Goal: Task Accomplishment & Management: Complete application form

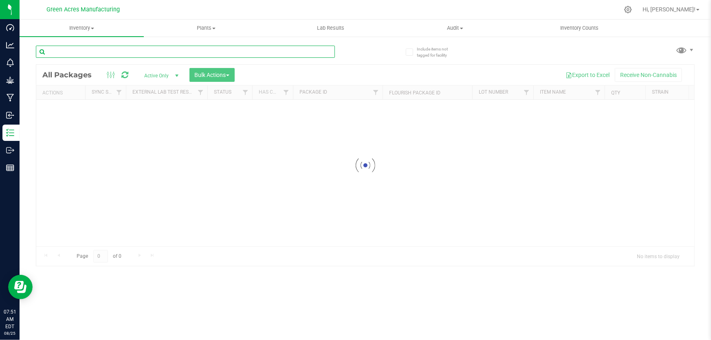
click at [201, 55] on input "text" at bounding box center [185, 52] width 299 height 12
type input "4960222942454456"
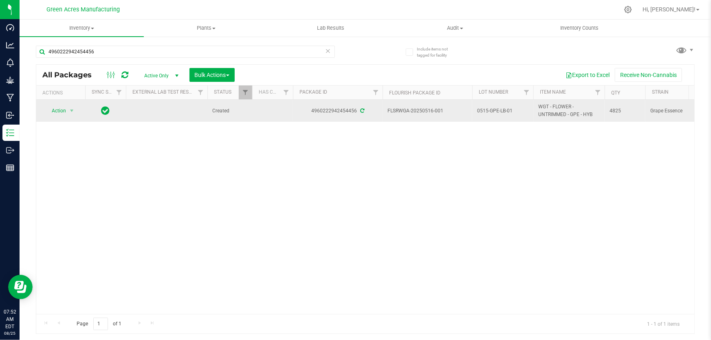
drag, startPoint x: 448, startPoint y: 108, endPoint x: 421, endPoint y: 114, distance: 27.9
click at [421, 114] on span "FLSRWGA-20250516-001" at bounding box center [428, 111] width 80 height 8
copy span "0516-001"
click at [495, 110] on span "0515-GPE-LB-01" at bounding box center [502, 111] width 51 height 8
click at [495, 110] on input "0515-GPE-LB-01" at bounding box center [501, 111] width 58 height 13
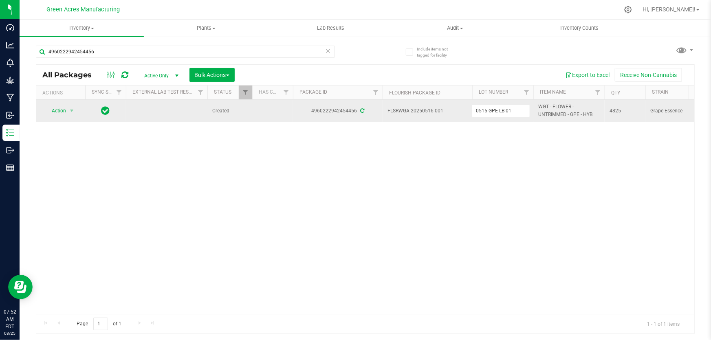
click at [495, 110] on input "0515-GPE-LB-01" at bounding box center [501, 111] width 58 height 13
click at [382, 180] on div "Action Action Adjust qty Create package Edit attributes Global inventory Locate…" at bounding box center [365, 207] width 658 height 214
drag, startPoint x: 448, startPoint y: 108, endPoint x: 434, endPoint y: 108, distance: 14.3
click at [427, 107] on span "FLSRWGA-20250516-001" at bounding box center [428, 111] width 80 height 8
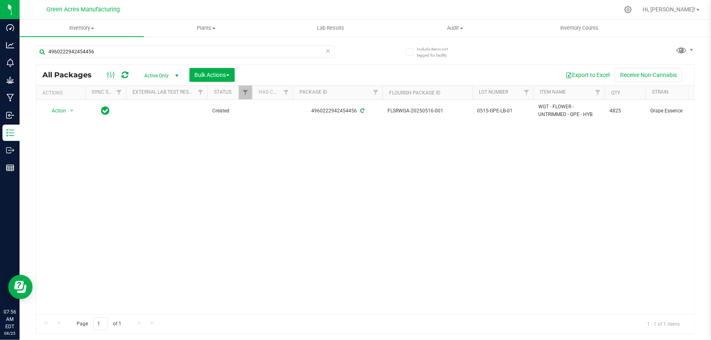
drag, startPoint x: 426, startPoint y: 143, endPoint x: 438, endPoint y: 130, distance: 17.9
click at [427, 141] on div "Action Action Adjust qty Create package Edit attributes Global inventory Locate…" at bounding box center [365, 207] width 658 height 214
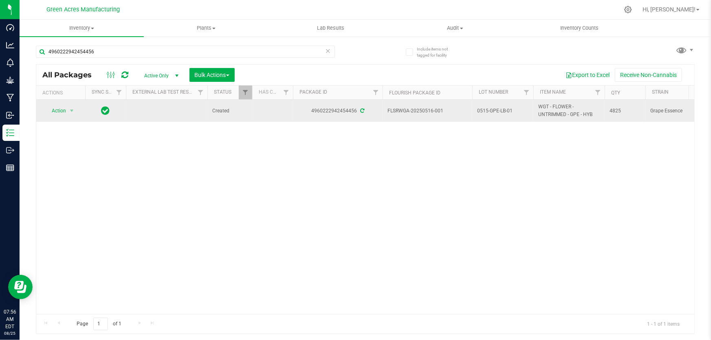
drag, startPoint x: 447, startPoint y: 104, endPoint x: 422, endPoint y: 112, distance: 26.7
click at [422, 112] on td "FLSRWGA-20250516-001" at bounding box center [428, 111] width 90 height 22
copy span "0516-001"
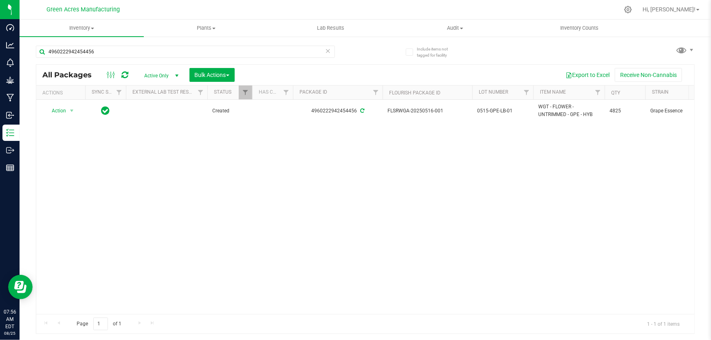
click at [329, 170] on div "Action Action Adjust qty Create package Edit attributes Global inventory Locate…" at bounding box center [365, 207] width 658 height 214
click at [493, 109] on span "0515-GPE-LB-01" at bounding box center [502, 111] width 51 height 8
click at [493, 109] on input "0515-GPE-LB-01" at bounding box center [501, 111] width 58 height 13
type input "GA-0515-GPE-LB-01-CRUMBLE03"
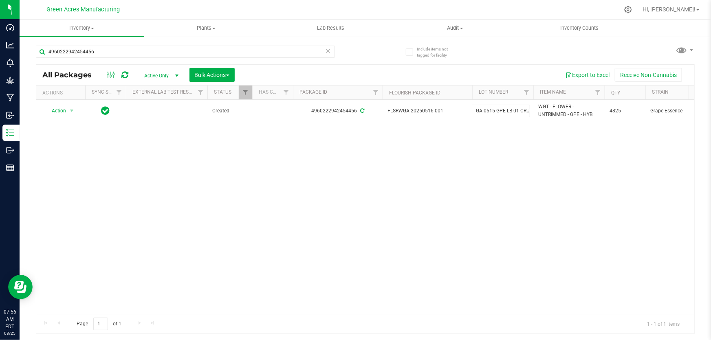
scroll to position [0, 18]
click at [407, 192] on div "All Packages Active Only Active Only Lab Samples Locked All External Internal B…" at bounding box center [365, 199] width 659 height 270
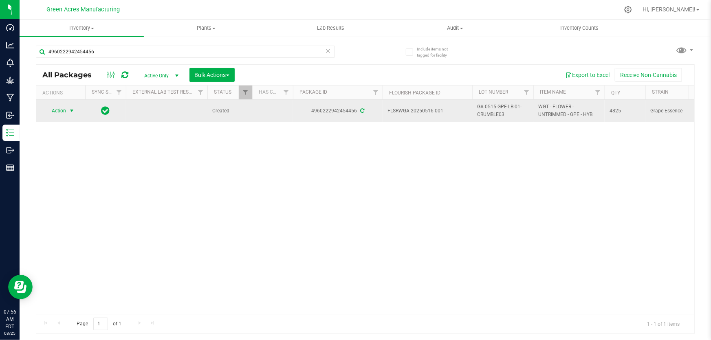
click at [69, 113] on span "select" at bounding box center [71, 111] width 7 height 7
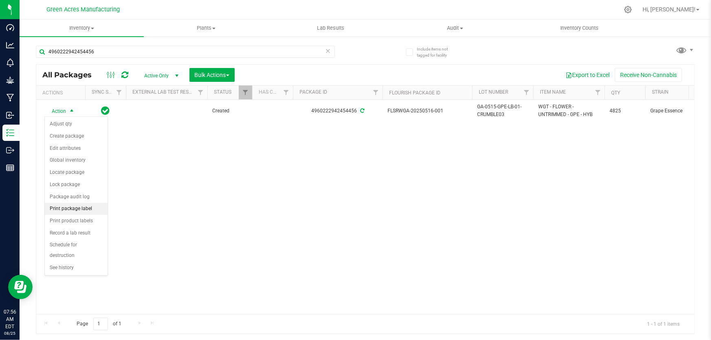
click at [70, 209] on li "Print package label" at bounding box center [76, 209] width 63 height 12
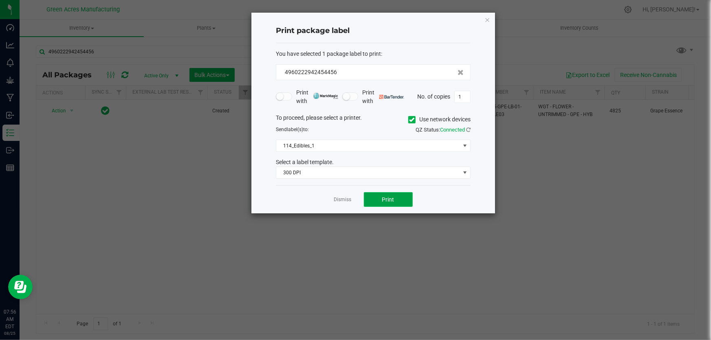
click at [387, 201] on span "Print" at bounding box center [388, 200] width 12 height 7
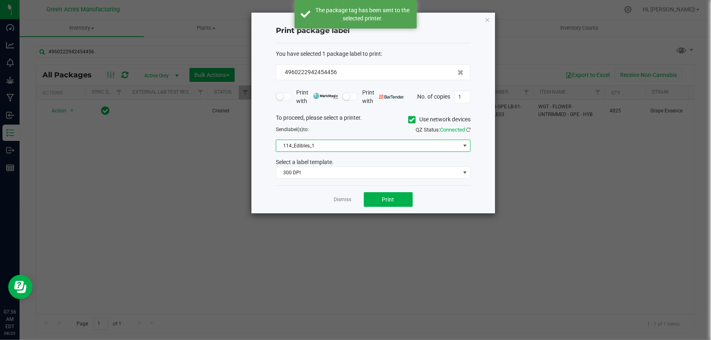
click at [391, 141] on span "114_Edibles_1" at bounding box center [368, 145] width 184 height 11
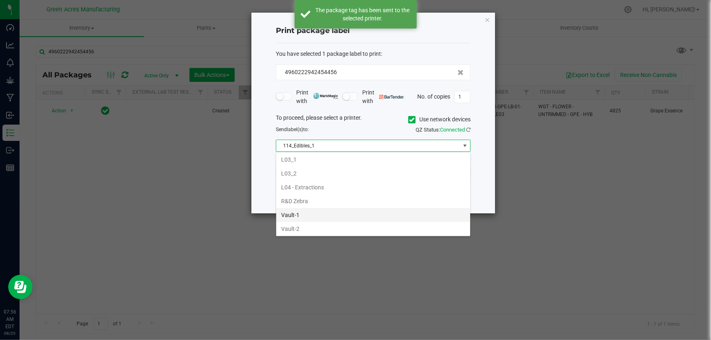
scroll to position [296, 0]
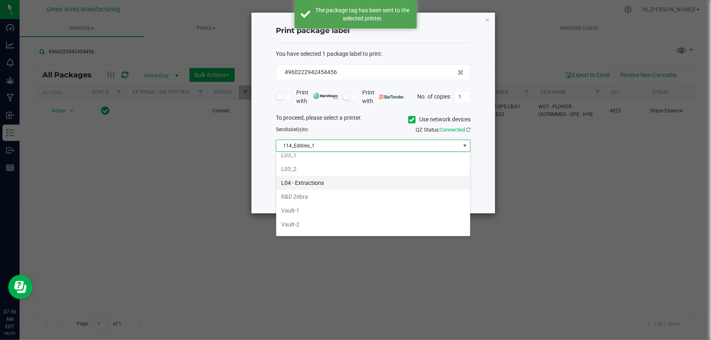
click at [302, 182] on li "L04 - Extractions" at bounding box center [373, 183] width 194 height 14
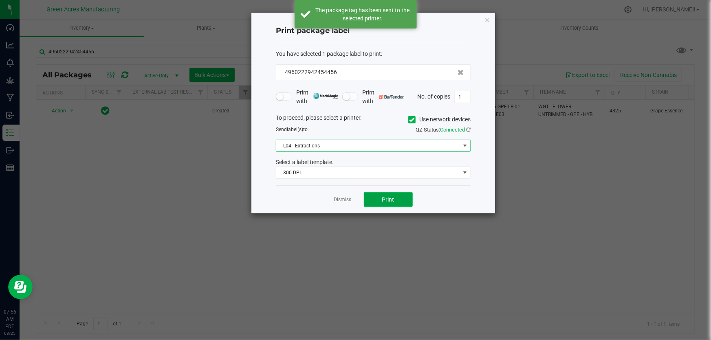
click at [383, 201] on span "Print" at bounding box center [388, 200] width 12 height 7
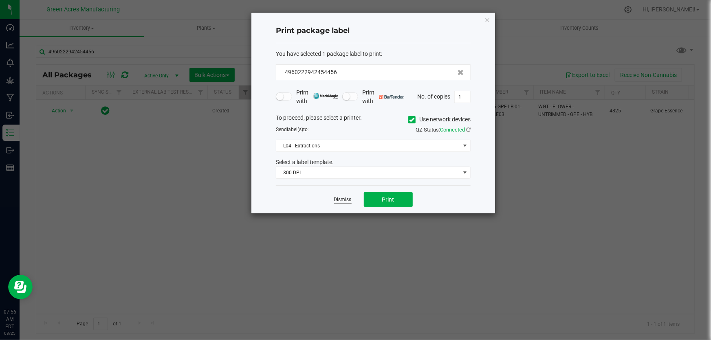
click at [344, 201] on link "Dismiss" at bounding box center [343, 200] width 18 height 7
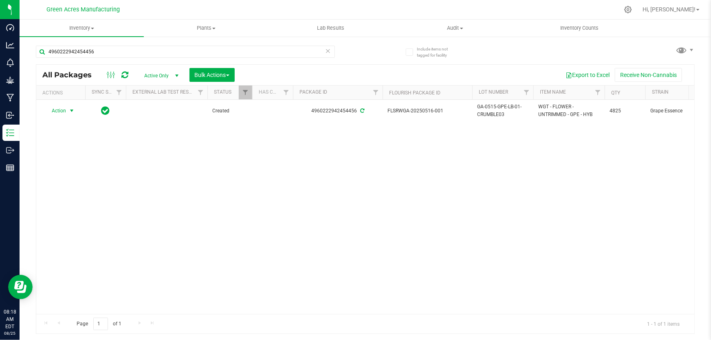
drag, startPoint x: 272, startPoint y: 175, endPoint x: 108, endPoint y: 132, distance: 168.7
click at [271, 175] on div "Action Action Adjust qty Create package Edit attributes Global inventory Locate…" at bounding box center [365, 207] width 658 height 214
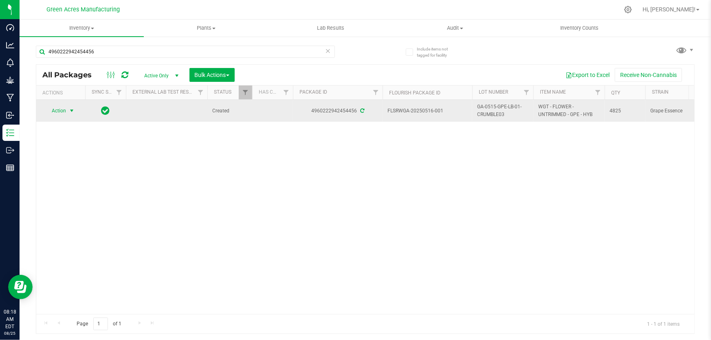
click at [57, 106] on span "Action" at bounding box center [55, 110] width 22 height 11
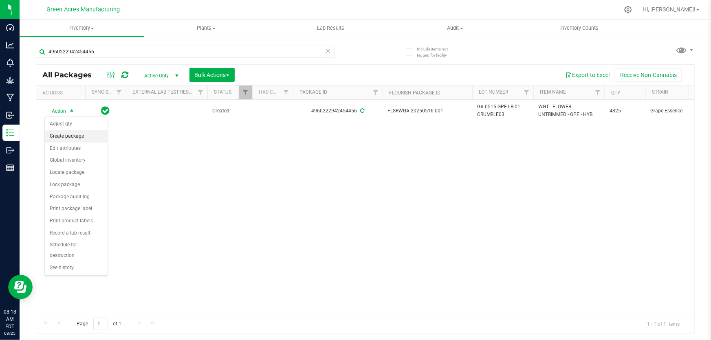
click at [60, 135] on li "Create package" at bounding box center [76, 136] width 63 height 12
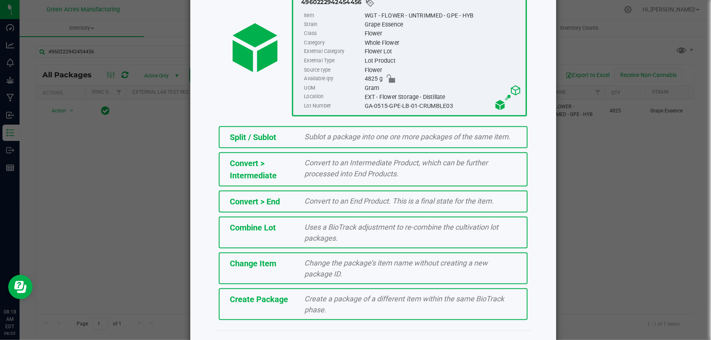
scroll to position [91, 0]
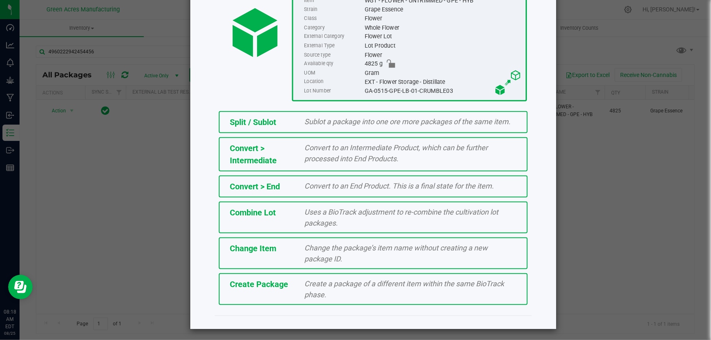
click at [404, 294] on div "Create a package of a different item within the same BioTrack phase." at bounding box center [411, 289] width 225 height 22
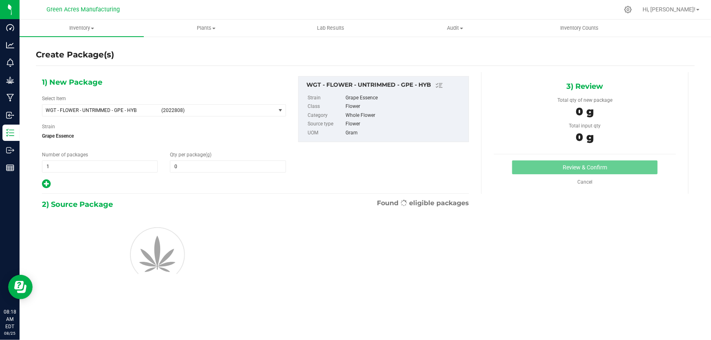
type input "0.0000"
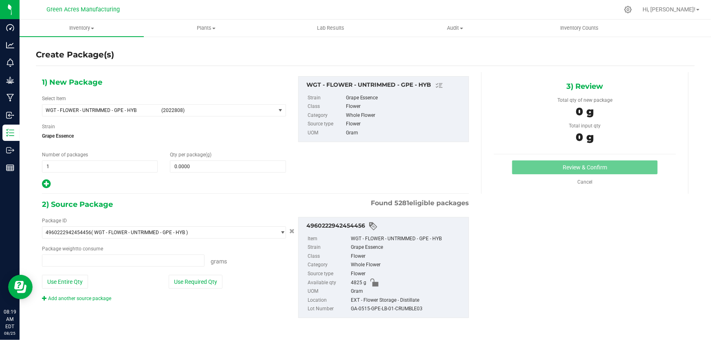
type input "0.0000 g"
click at [135, 107] on span "WGT - FLOWER - UNTRIMMED - GPE - HYB (2022808)" at bounding box center [158, 110] width 233 height 11
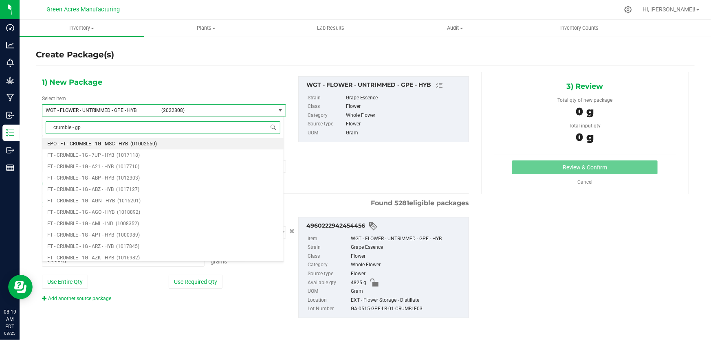
type input "crumble - gpe"
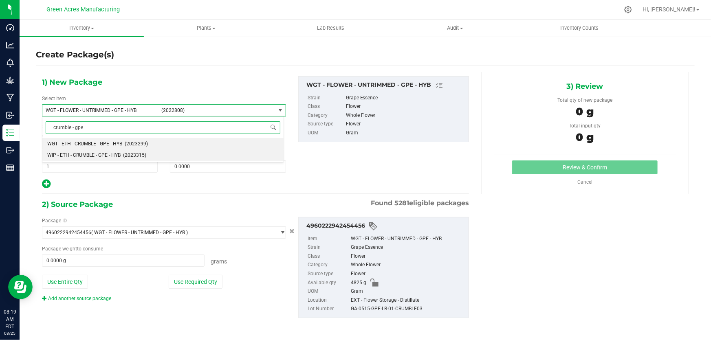
click at [86, 155] on span "WIP - ETH - CRUMBLE - GPE - HYB" at bounding box center [83, 155] width 73 height 6
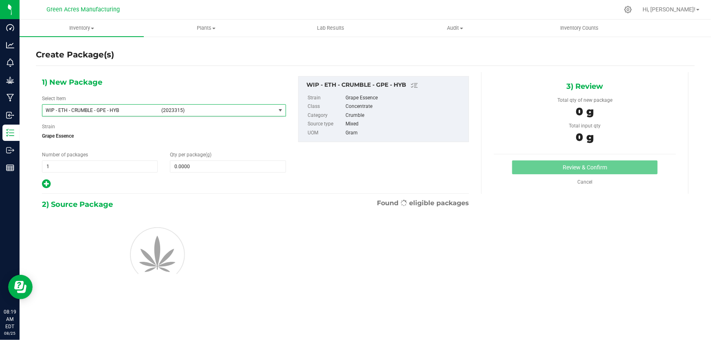
type input "0.0000"
click at [228, 166] on span at bounding box center [228, 167] width 116 height 12
type input "0.0000"
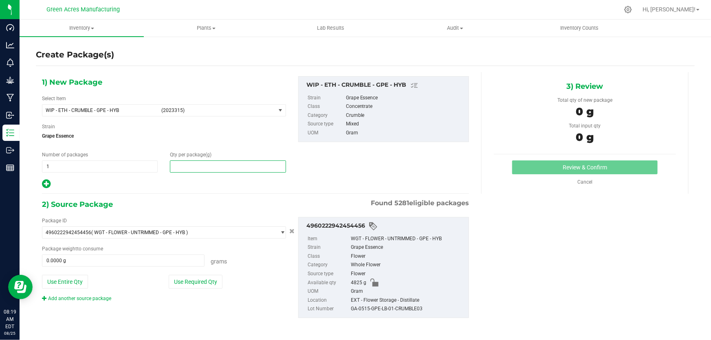
click at [241, 166] on span at bounding box center [228, 167] width 116 height 12
paste input "482.5"
type input "482.5"
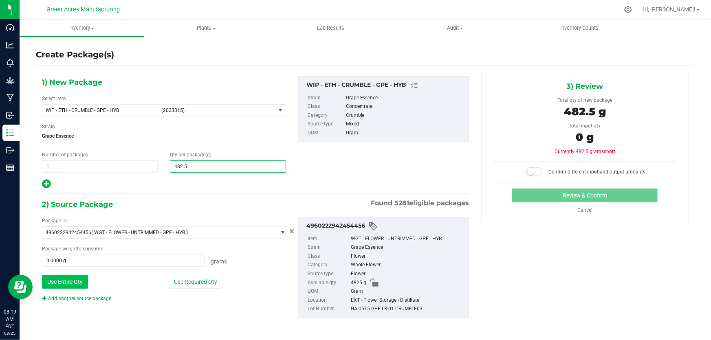
type input "482.5000"
click at [73, 281] on button "Use Entire Qty" at bounding box center [65, 282] width 46 height 14
type input "4825.0000 g"
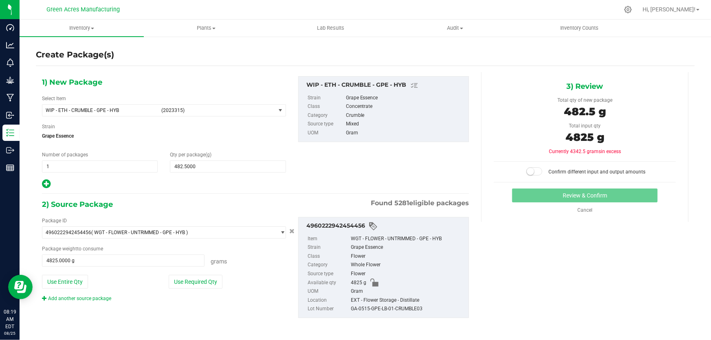
click at [532, 172] on span at bounding box center [535, 172] width 16 height 8
click at [532, 194] on button "Review & Confirm" at bounding box center [585, 196] width 146 height 14
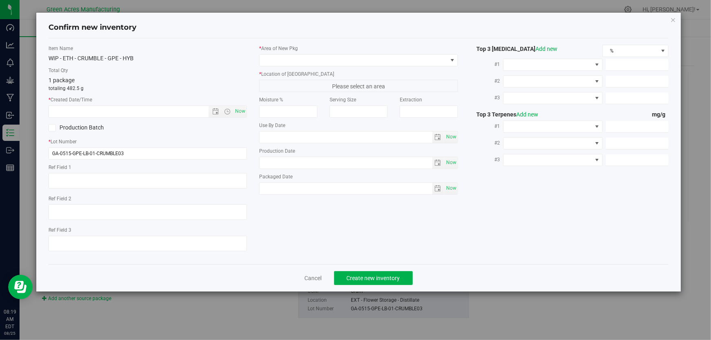
type textarea "FOR PR"
click at [241, 106] on span "Now" at bounding box center [241, 112] width 14 height 12
type input "8/25/2025 8:19 AM"
click at [280, 49] on label "* Area of New Pkg" at bounding box center [358, 48] width 199 height 7
click at [280, 59] on span at bounding box center [354, 60] width 188 height 11
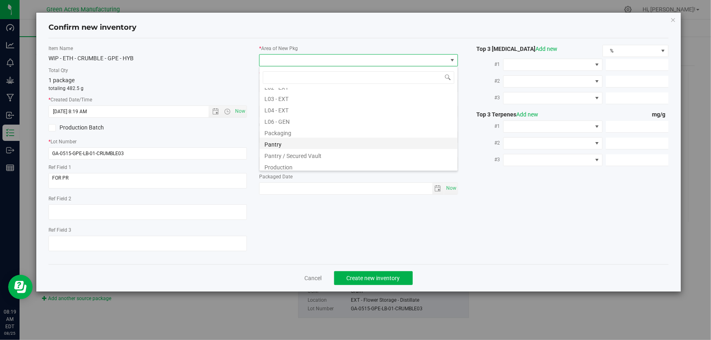
scroll to position [185, 0]
click at [287, 102] on li "L04 - EXT" at bounding box center [359, 102] width 198 height 11
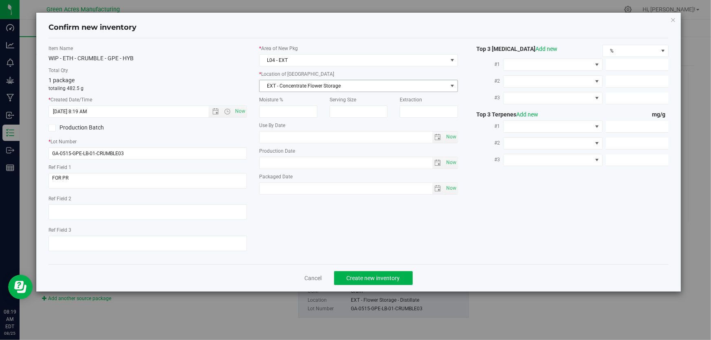
click at [317, 86] on span "EXT - Concentrate Flower Storage" at bounding box center [354, 85] width 188 height 11
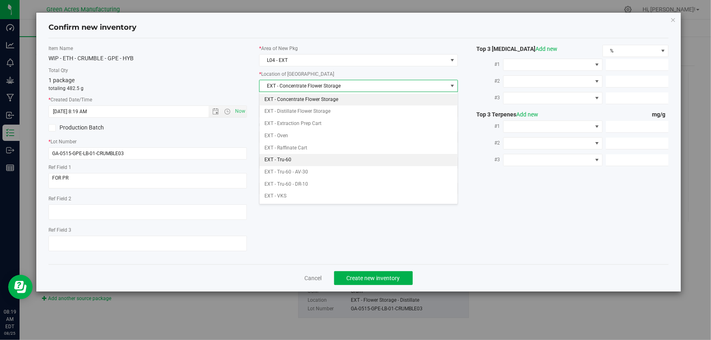
click at [306, 160] on li "EXT - Tru-60" at bounding box center [359, 160] width 198 height 12
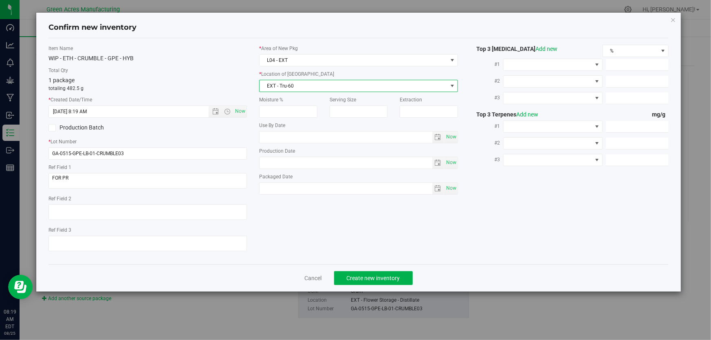
click at [201, 57] on div "WIP - ETH - CRUMBLE - GPE - HYB" at bounding box center [148, 58] width 199 height 9
click at [181, 57] on div "WIP - ETH - CRUMBLE - GPE - HYB" at bounding box center [148, 58] width 199 height 9
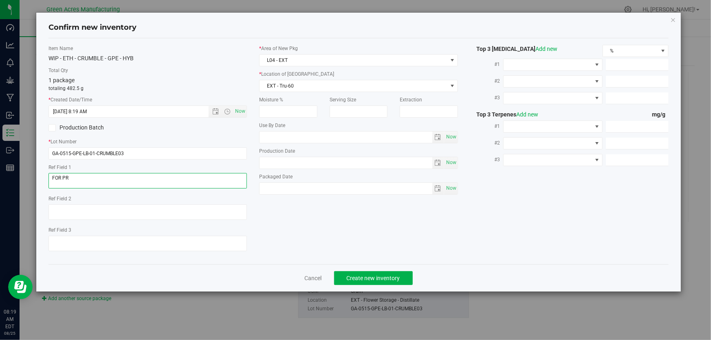
click at [109, 181] on textarea at bounding box center [148, 180] width 199 height 15
click at [109, 180] on textarea at bounding box center [148, 180] width 199 height 15
click at [50, 177] on textarea at bounding box center [148, 180] width 199 height 15
type textarea "GPE CRUMBLE"
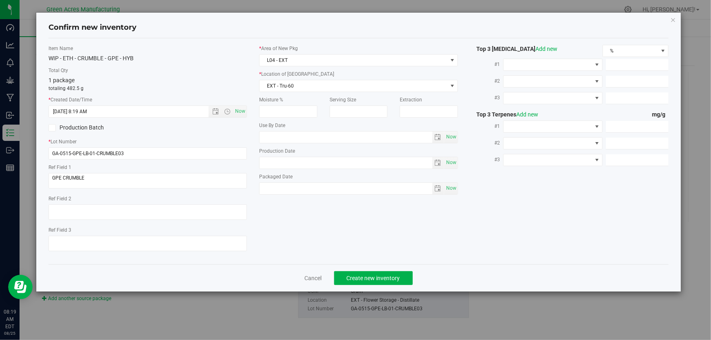
click at [199, 53] on div "Item Name WIP - ETH - CRUMBLE - GPE - HYB" at bounding box center [148, 54] width 199 height 18
click at [380, 278] on span "Create new inventory" at bounding box center [373, 278] width 53 height 7
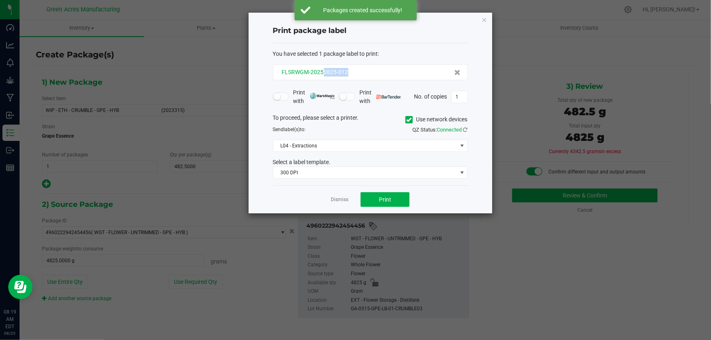
drag, startPoint x: 351, startPoint y: 72, endPoint x: 324, endPoint y: 73, distance: 26.6
click at [324, 73] on div "FLSRWGM-20250825-012" at bounding box center [370, 72] width 181 height 9
copy span "0825-012"
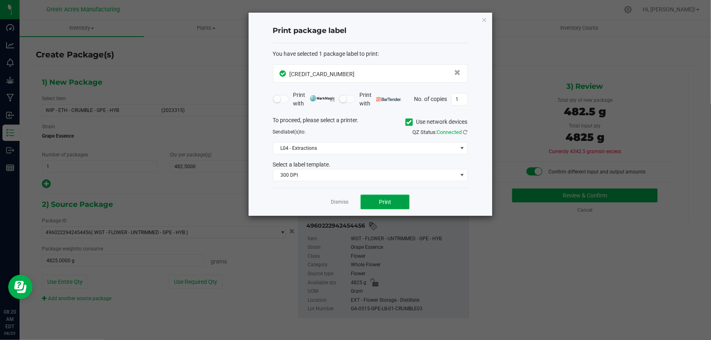
click at [389, 202] on span "Print" at bounding box center [385, 202] width 12 height 7
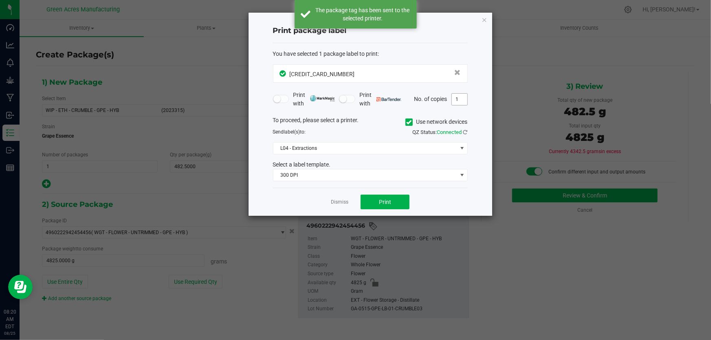
click at [462, 100] on input "1" at bounding box center [459, 99] width 15 height 11
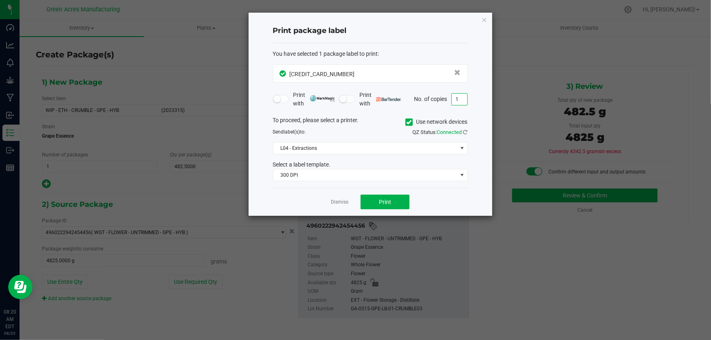
click at [488, 82] on div "Print package label You have selected 1 package label to print : 45025250977549…" at bounding box center [371, 114] width 244 height 203
click at [465, 100] on input "1" at bounding box center [459, 99] width 15 height 11
click at [397, 205] on button "Print" at bounding box center [385, 202] width 49 height 15
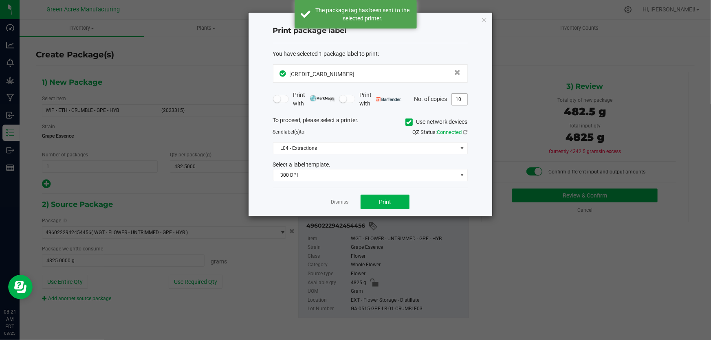
click at [460, 102] on input "10" at bounding box center [459, 99] width 15 height 11
type input "1"
click at [391, 199] on span "Print" at bounding box center [385, 202] width 12 height 7
